Goal: Information Seeking & Learning: Learn about a topic

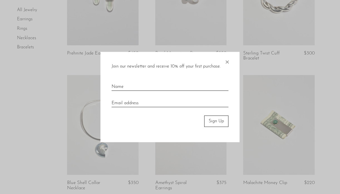
scroll to position [107, 0]
click at [228, 64] on span "×" at bounding box center [227, 61] width 6 height 18
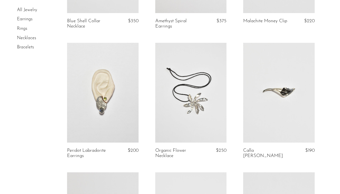
scroll to position [269, 0]
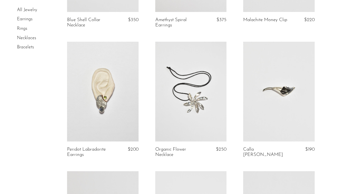
click at [125, 99] on link at bounding box center [103, 92] width 72 height 100
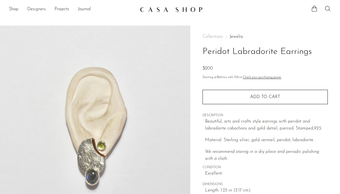
click at [35, 11] on link "Designers" at bounding box center [36, 9] width 18 height 7
click at [14, 10] on link "Shop" at bounding box center [13, 9] width 9 height 7
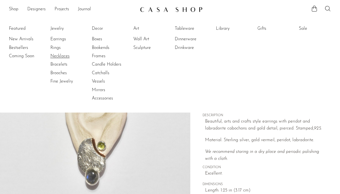
click at [55, 56] on link "Necklaces" at bounding box center [71, 56] width 42 height 6
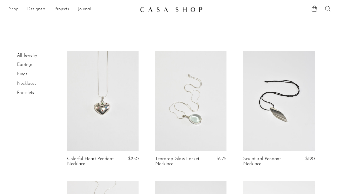
click at [15, 9] on link "Shop" at bounding box center [13, 9] width 9 height 7
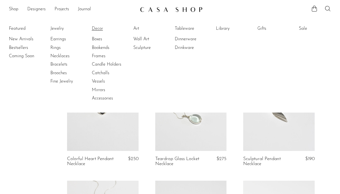
click at [96, 30] on link "Decor" at bounding box center [113, 29] width 42 height 6
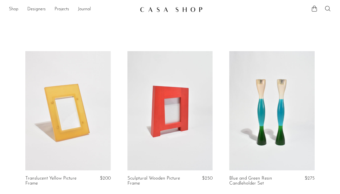
click at [14, 8] on link "Shop" at bounding box center [13, 9] width 9 height 7
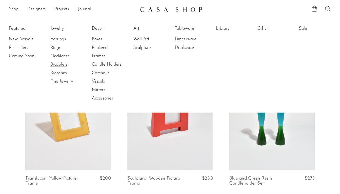
click at [58, 64] on link "Bracelets" at bounding box center [71, 65] width 42 height 6
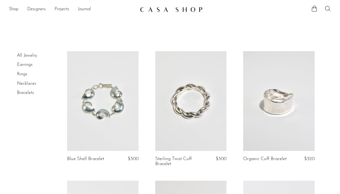
click at [23, 65] on link "Earrings" at bounding box center [25, 65] width 16 height 4
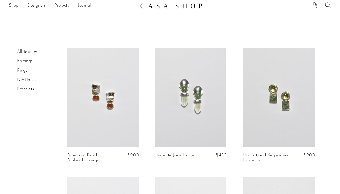
scroll to position [5, 0]
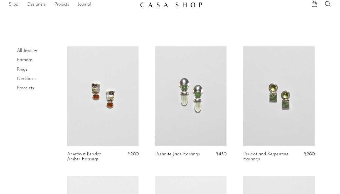
click at [257, 156] on link "Peridot and Serpentine Earrings" at bounding box center [266, 157] width 47 height 10
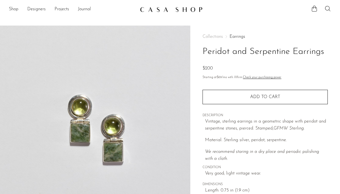
click at [239, 54] on h1 "Peridot and Serpentine Earrings" at bounding box center [265, 52] width 125 height 14
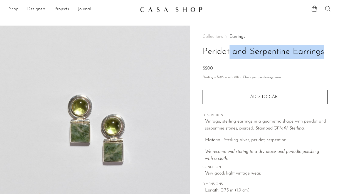
copy div "Peridot and Serpentine Earrings"
click at [16, 10] on link "Shop" at bounding box center [13, 9] width 9 height 7
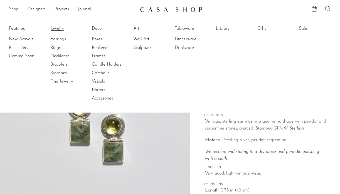
click at [66, 28] on link "Jewelry" at bounding box center [71, 29] width 42 height 6
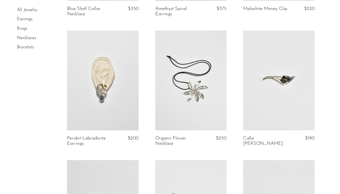
scroll to position [284, 0]
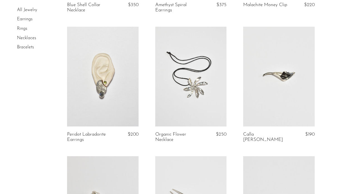
click at [87, 139] on link "Peridot Labradorite Earrings" at bounding box center [90, 137] width 47 height 10
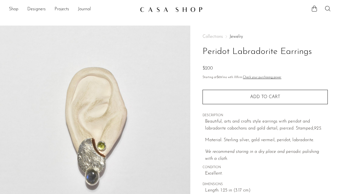
click at [230, 53] on h1 "Peridot Labradorite Earrings" at bounding box center [265, 52] width 125 height 14
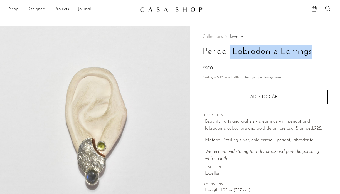
copy div "Peridot Labradorite Earrings"
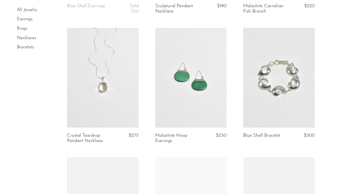
scroll to position [813, 0]
